Goal: Check status: Check status

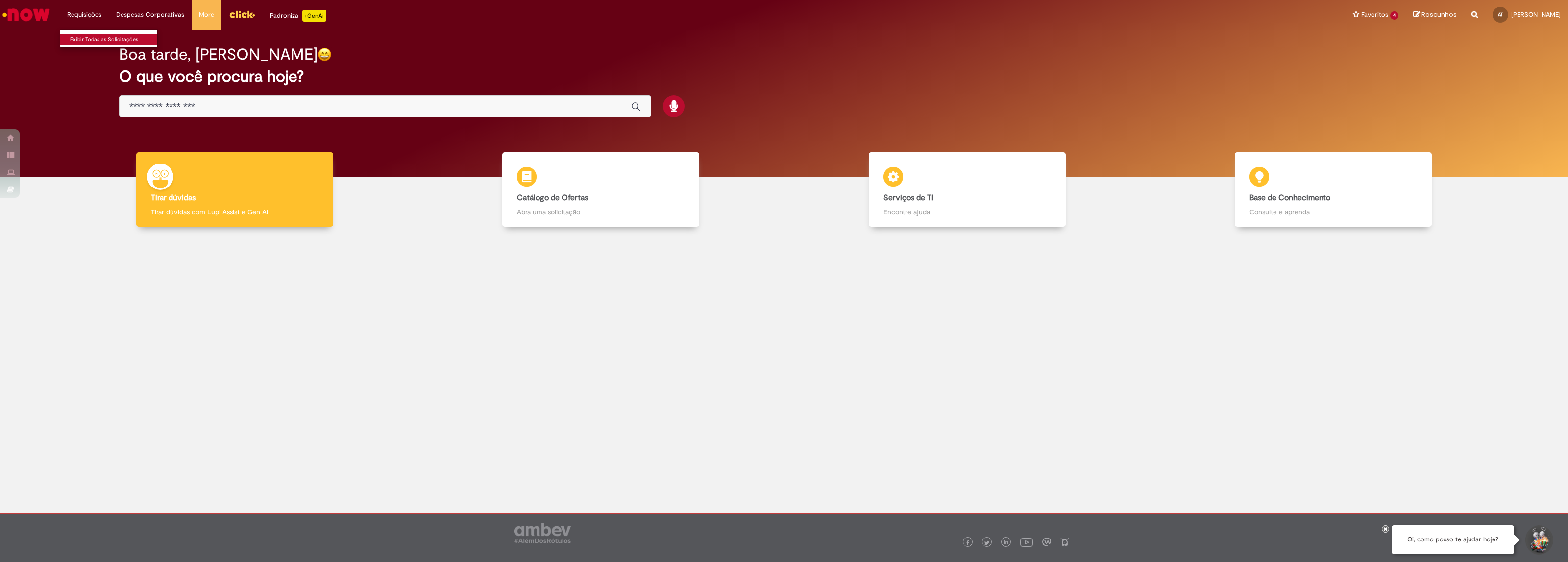
click at [86, 37] on link "Exibir Todas as Solicitações" at bounding box center [114, 40] width 108 height 11
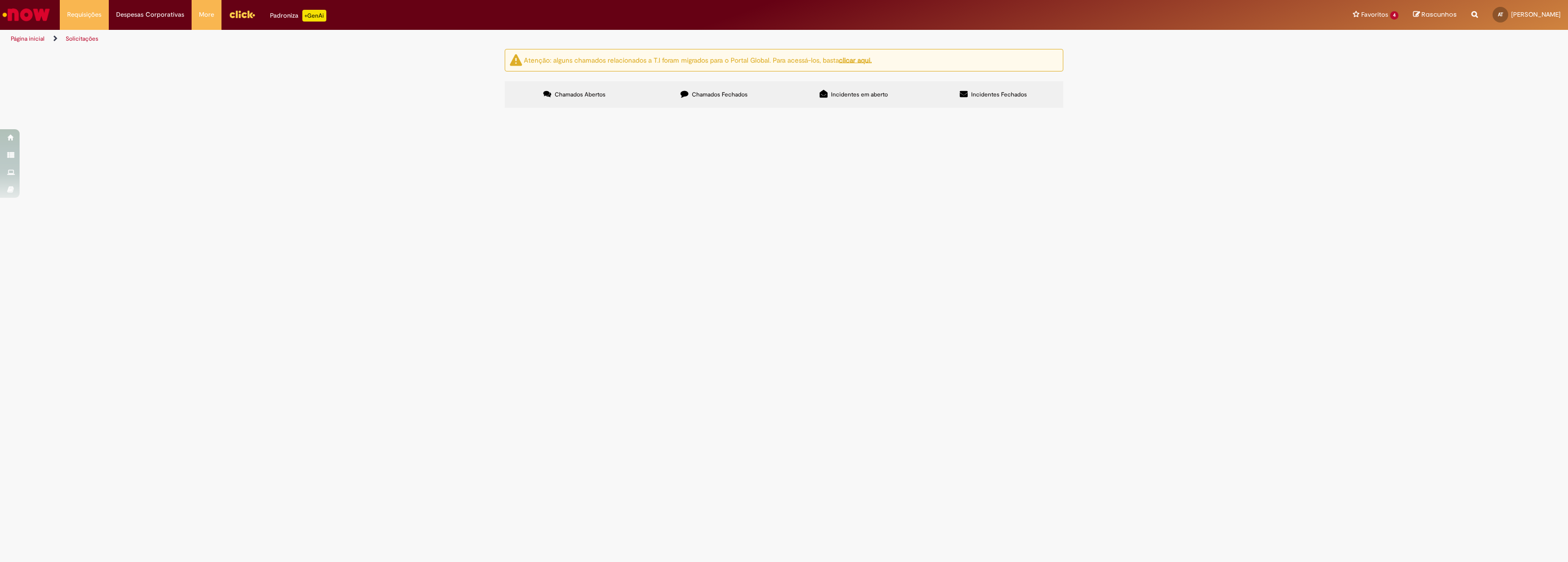
click at [709, 91] on span "Chamados Fechados" at bounding box center [720, 94] width 56 height 8
click at [868, 94] on span "Incidentes em aberto" at bounding box center [859, 94] width 57 height 8
click at [985, 93] on span "Incidentes Fechados" at bounding box center [999, 94] width 56 height 8
click at [542, 97] on label "Chamados Abertos" at bounding box center [574, 94] width 139 height 26
click at [730, 96] on span "Chamados Fechados" at bounding box center [720, 94] width 56 height 8
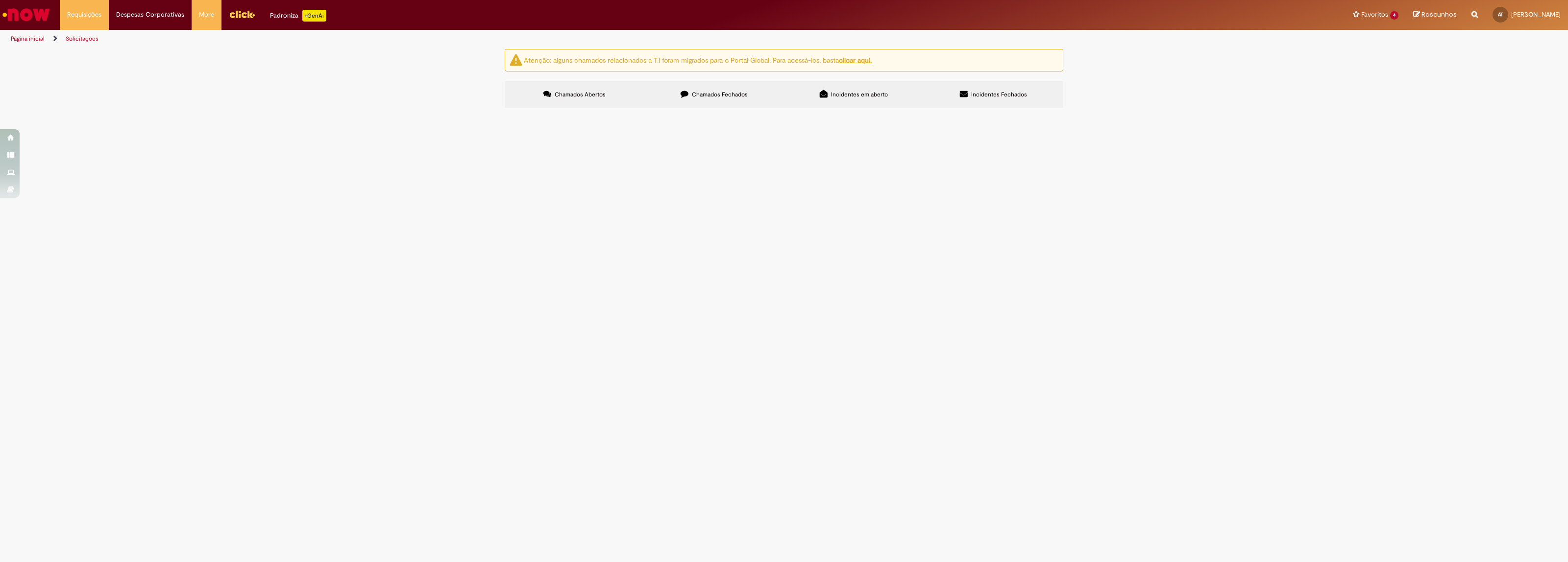
click at [26, 15] on img "Ir para a Homepage" at bounding box center [26, 15] width 51 height 19
